Goal: Task Accomplishment & Management: Complete application form

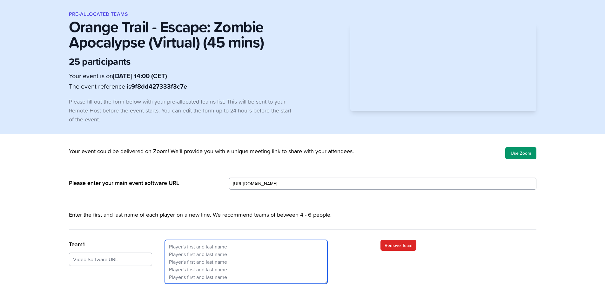
click at [242, 279] on textarea at bounding box center [246, 262] width 163 height 44
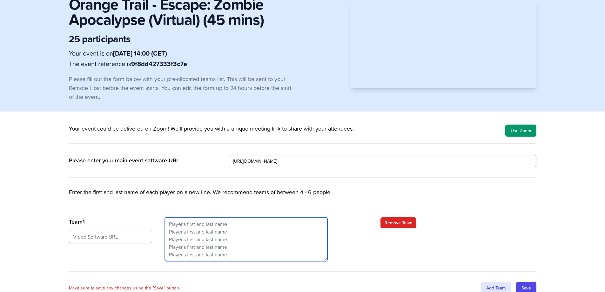
scroll to position [54, 0]
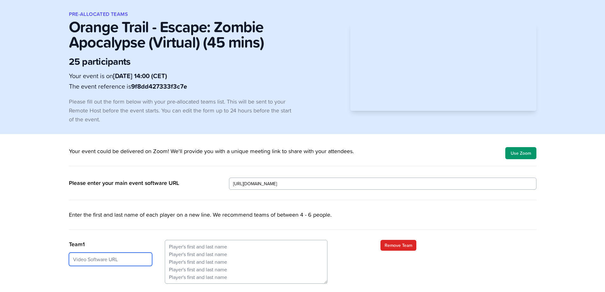
click at [119, 258] on input "url" at bounding box center [110, 258] width 83 height 13
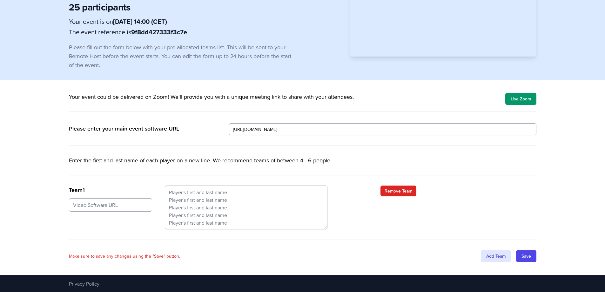
click at [492, 189] on div "Team 1 Remove Team" at bounding box center [302, 212] width 467 height 54
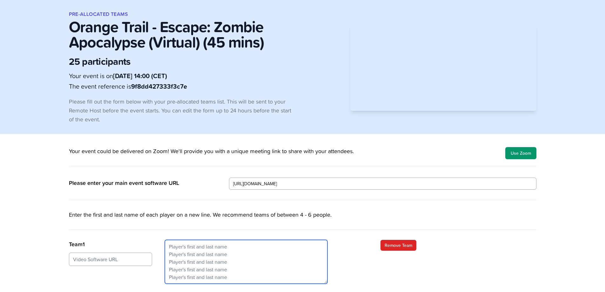
click at [189, 244] on textarea at bounding box center [246, 262] width 163 height 44
type textarea "c c c c c c c"
drag, startPoint x: 174, startPoint y: 278, endPoint x: 165, endPoint y: 237, distance: 42.2
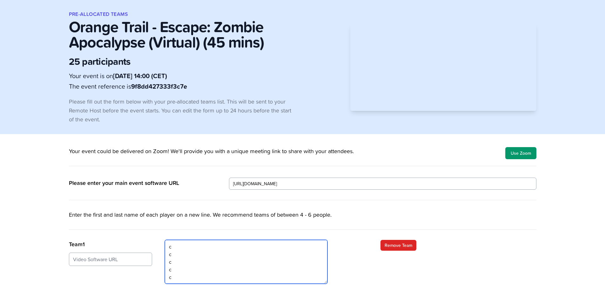
click at [165, 237] on div "Enter the first and last name of each player on a new line. We recommend teams …" at bounding box center [302, 263] width 467 height 106
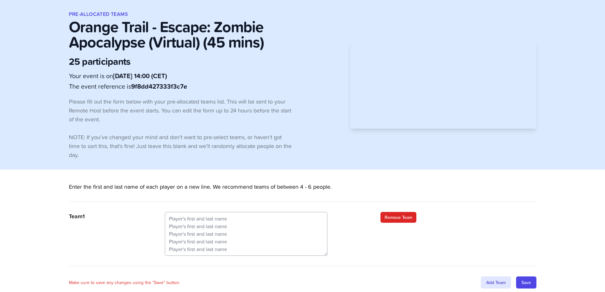
scroll to position [26, 0]
